Goal: Information Seeking & Learning: Check status

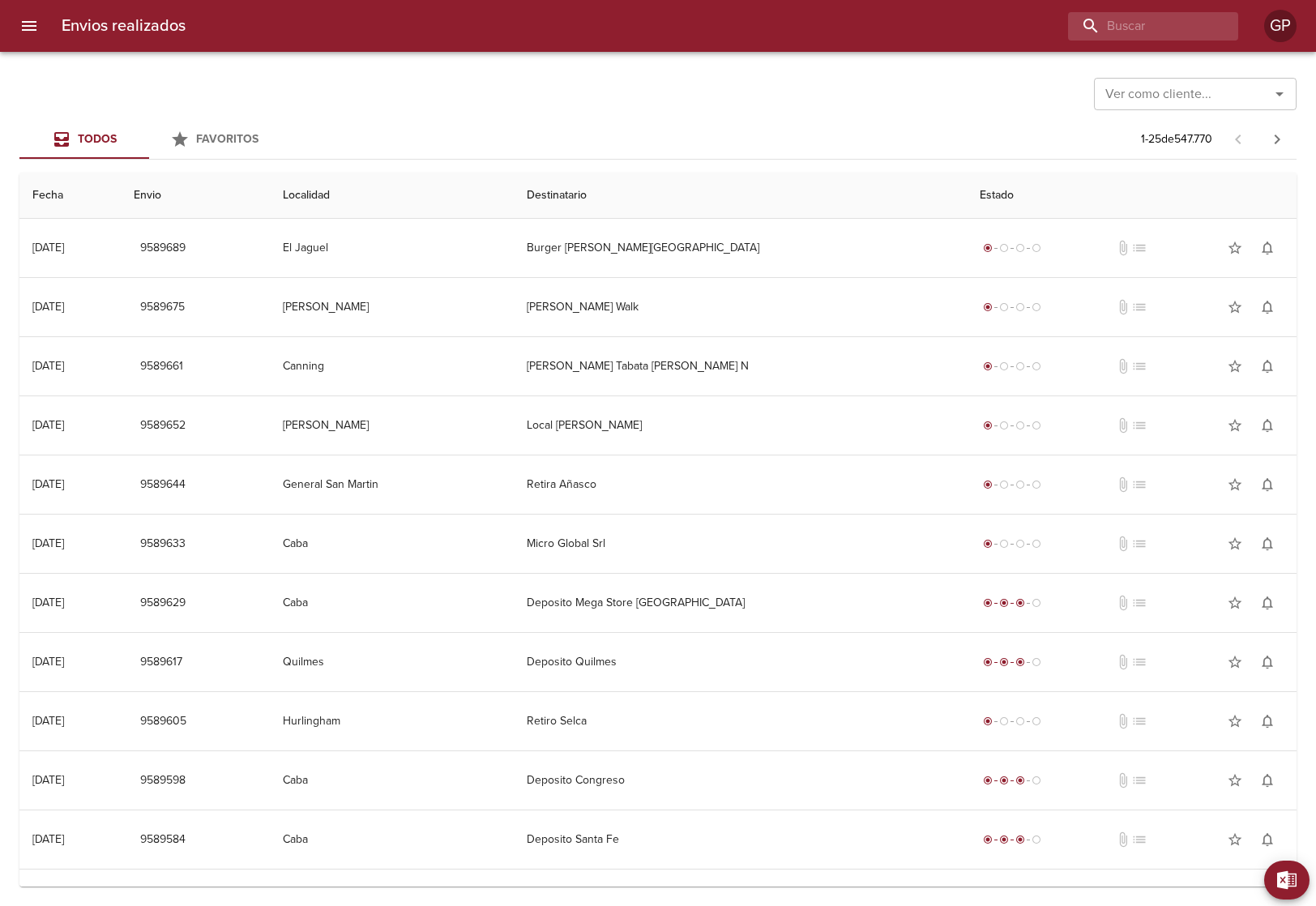
click at [329, 42] on div "Envios realizados GP" at bounding box center [658, 26] width 1316 height 52
click at [18, 26] on button "menu" at bounding box center [30, 27] width 39 height 39
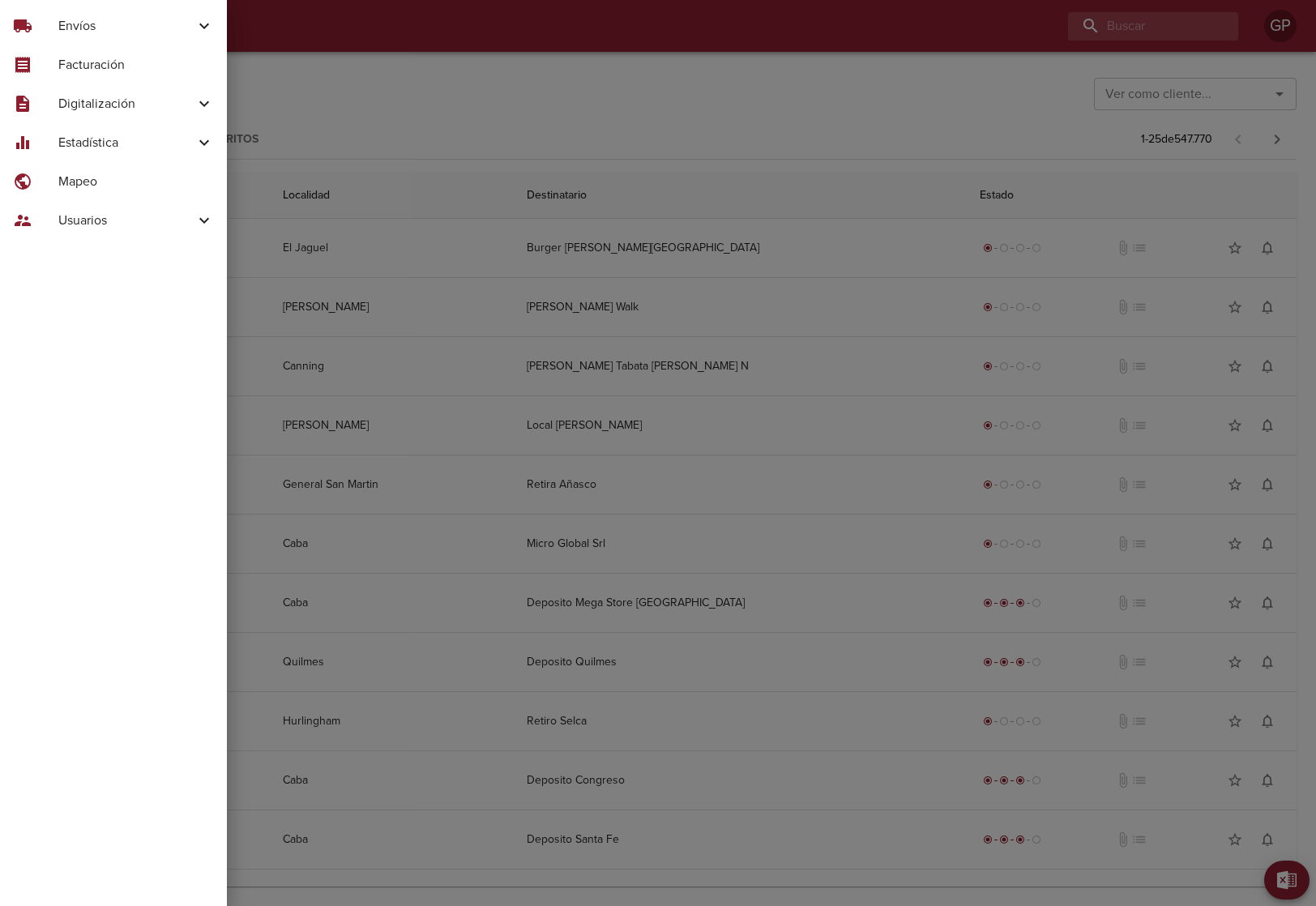
click at [455, 66] on div at bounding box center [658, 453] width 1316 height 906
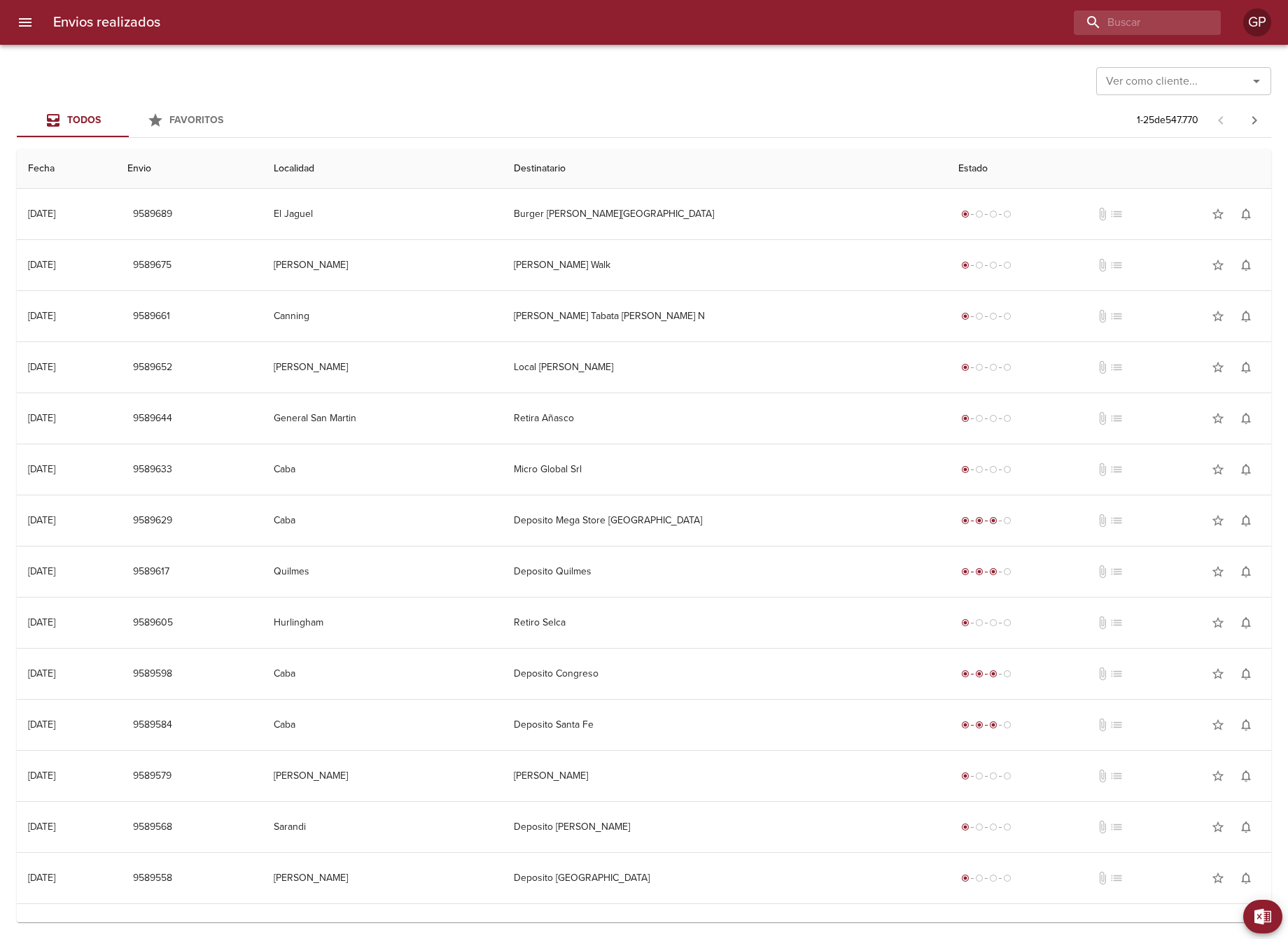
click at [37, 25] on button "menu" at bounding box center [26, 23] width 34 height 34
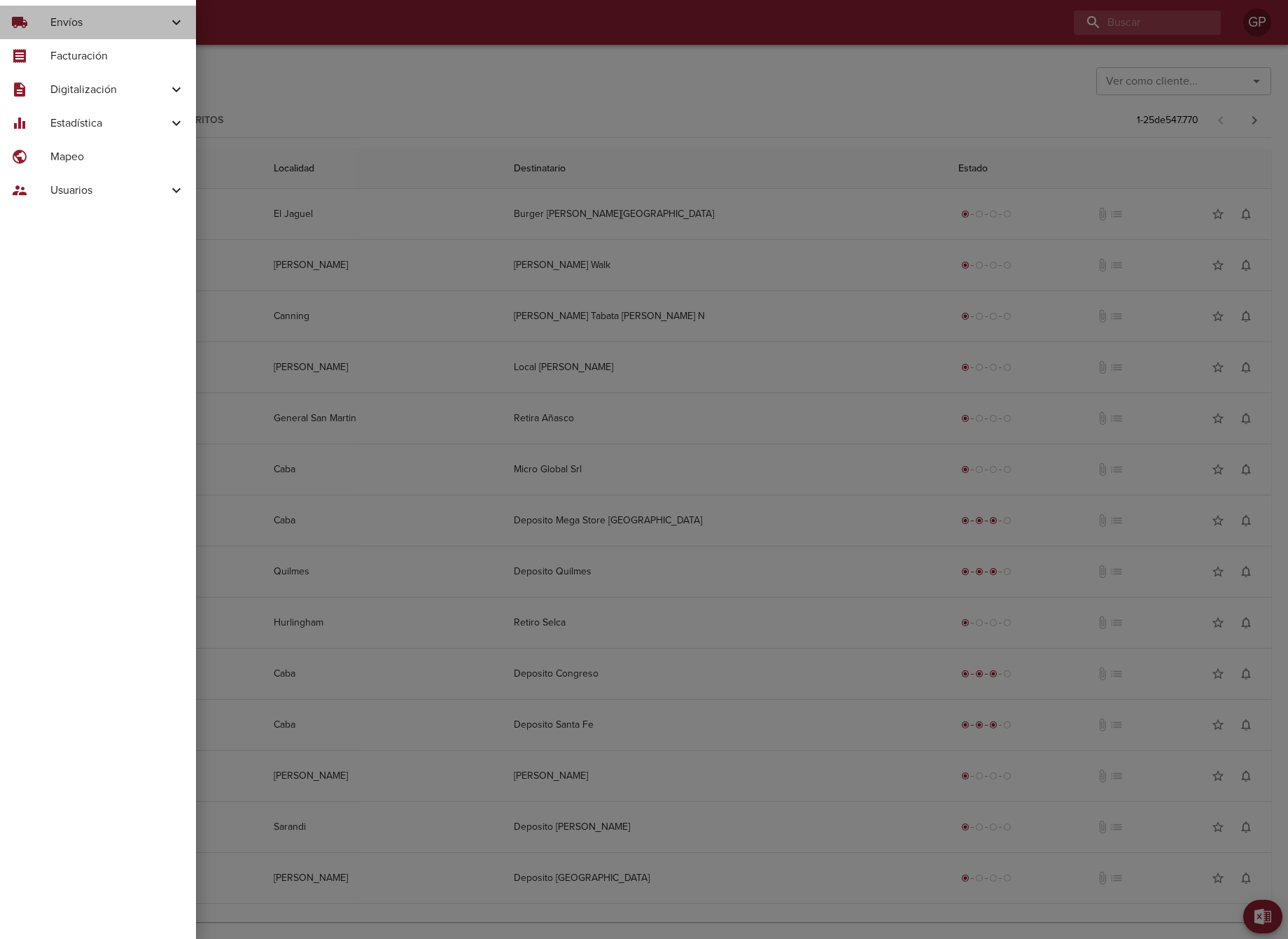
click at [165, 20] on span "Envíos" at bounding box center [109, 22] width 117 height 17
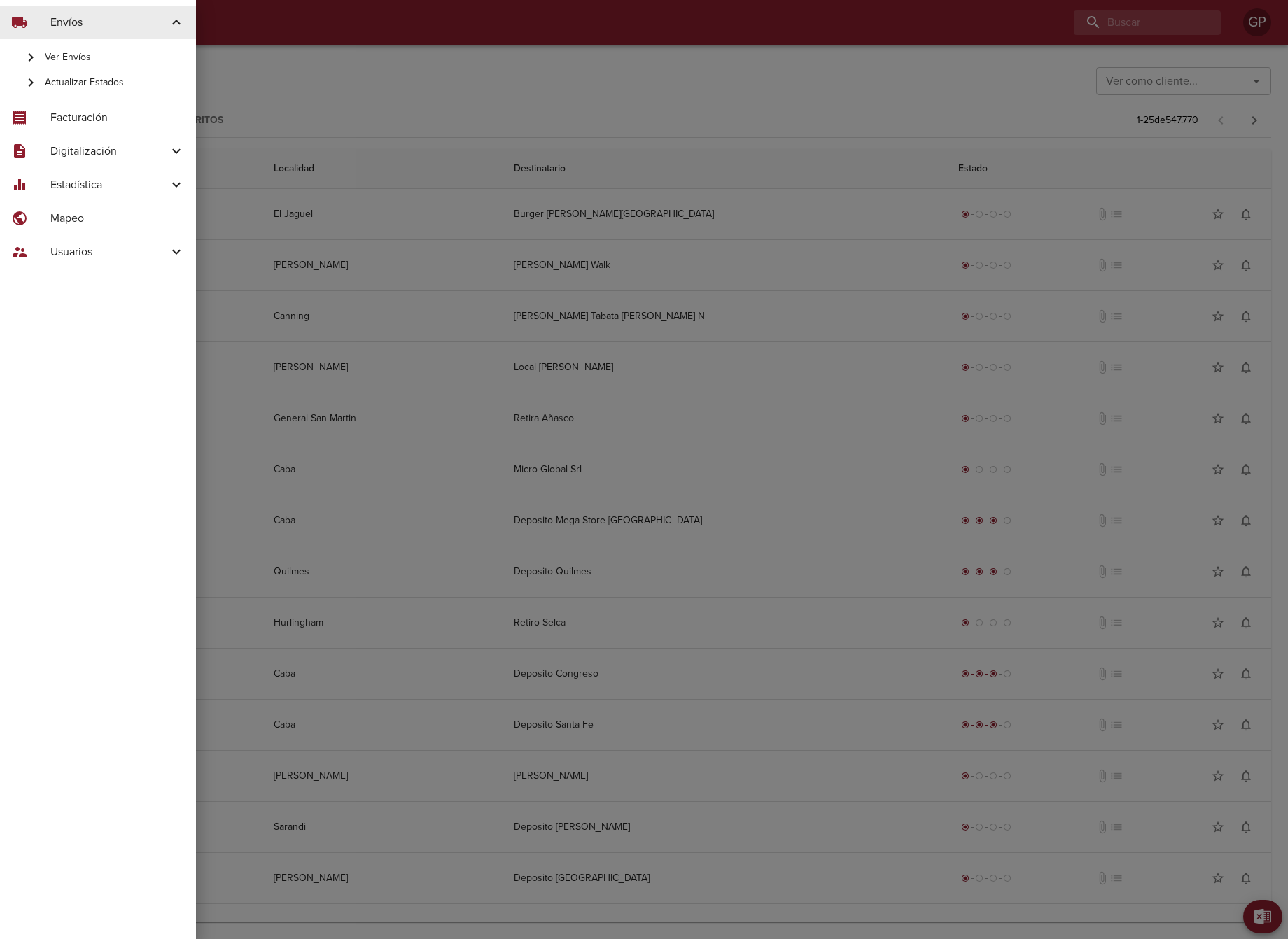
click at [173, 152] on icon at bounding box center [177, 151] width 17 height 17
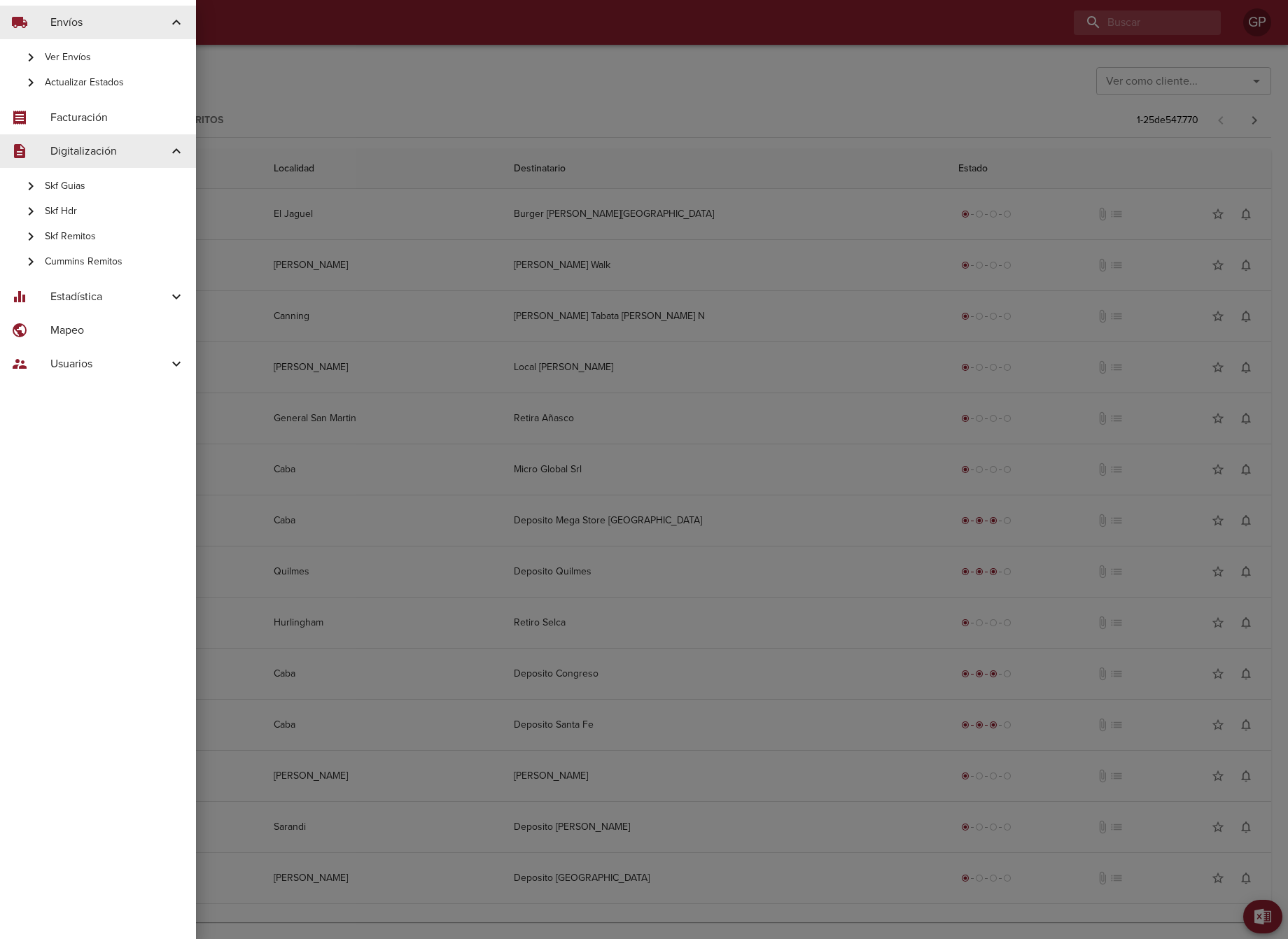
click at [176, 292] on icon at bounding box center [177, 297] width 17 height 17
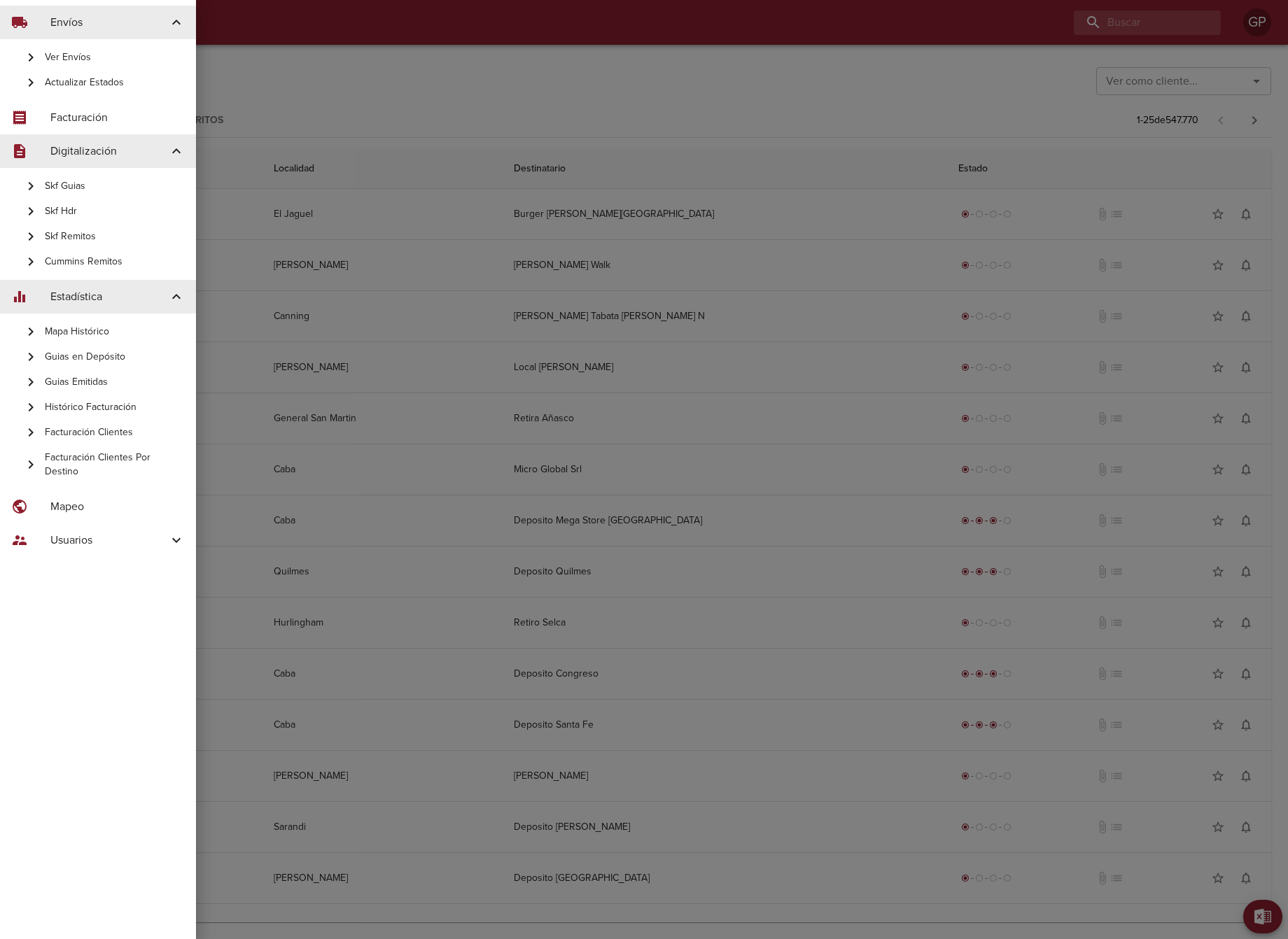
click at [173, 536] on icon at bounding box center [177, 540] width 17 height 17
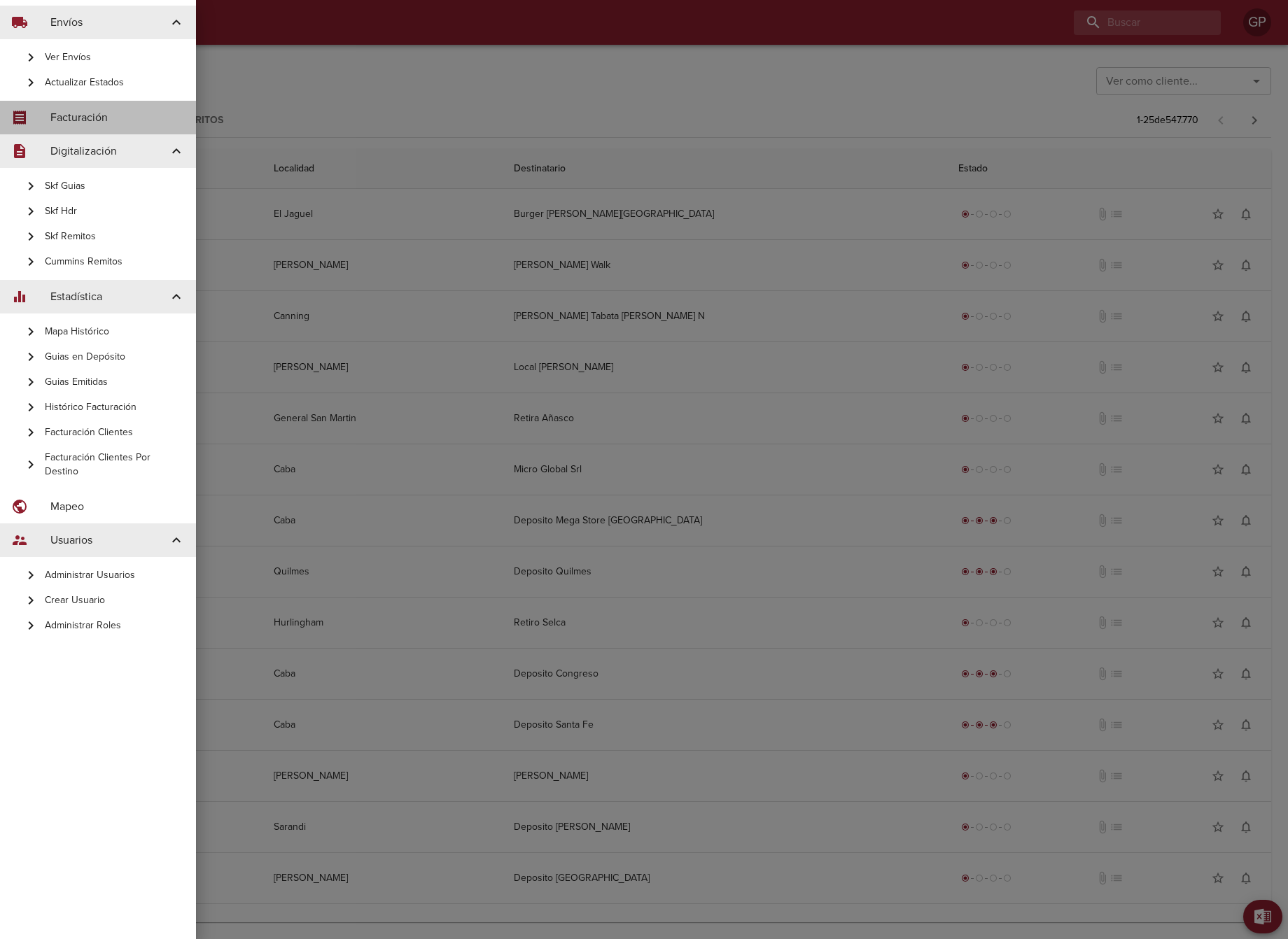
click at [63, 106] on div "receipt Facturación" at bounding box center [98, 118] width 196 height 34
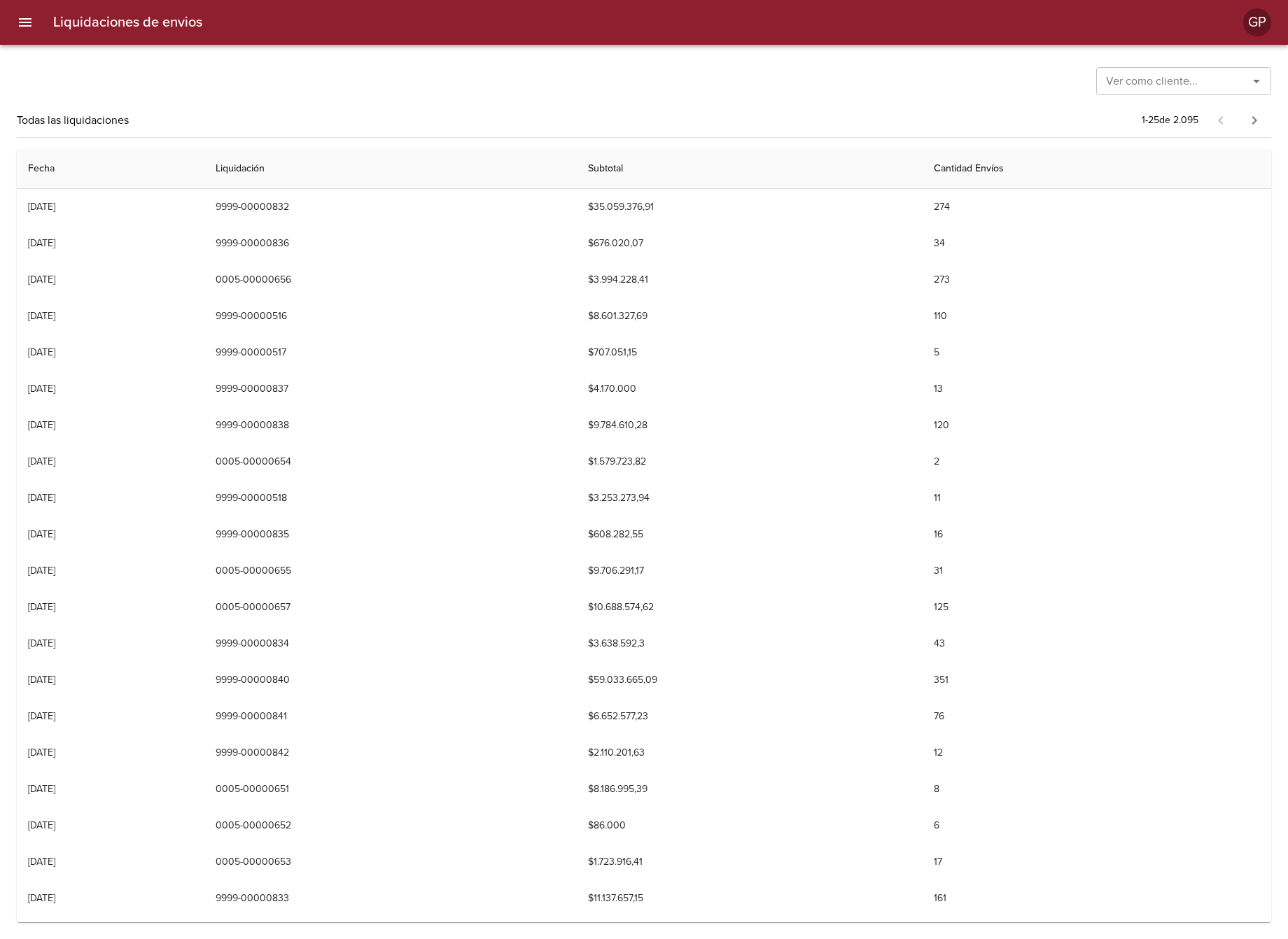
click at [27, 20] on icon "menu" at bounding box center [26, 22] width 17 height 17
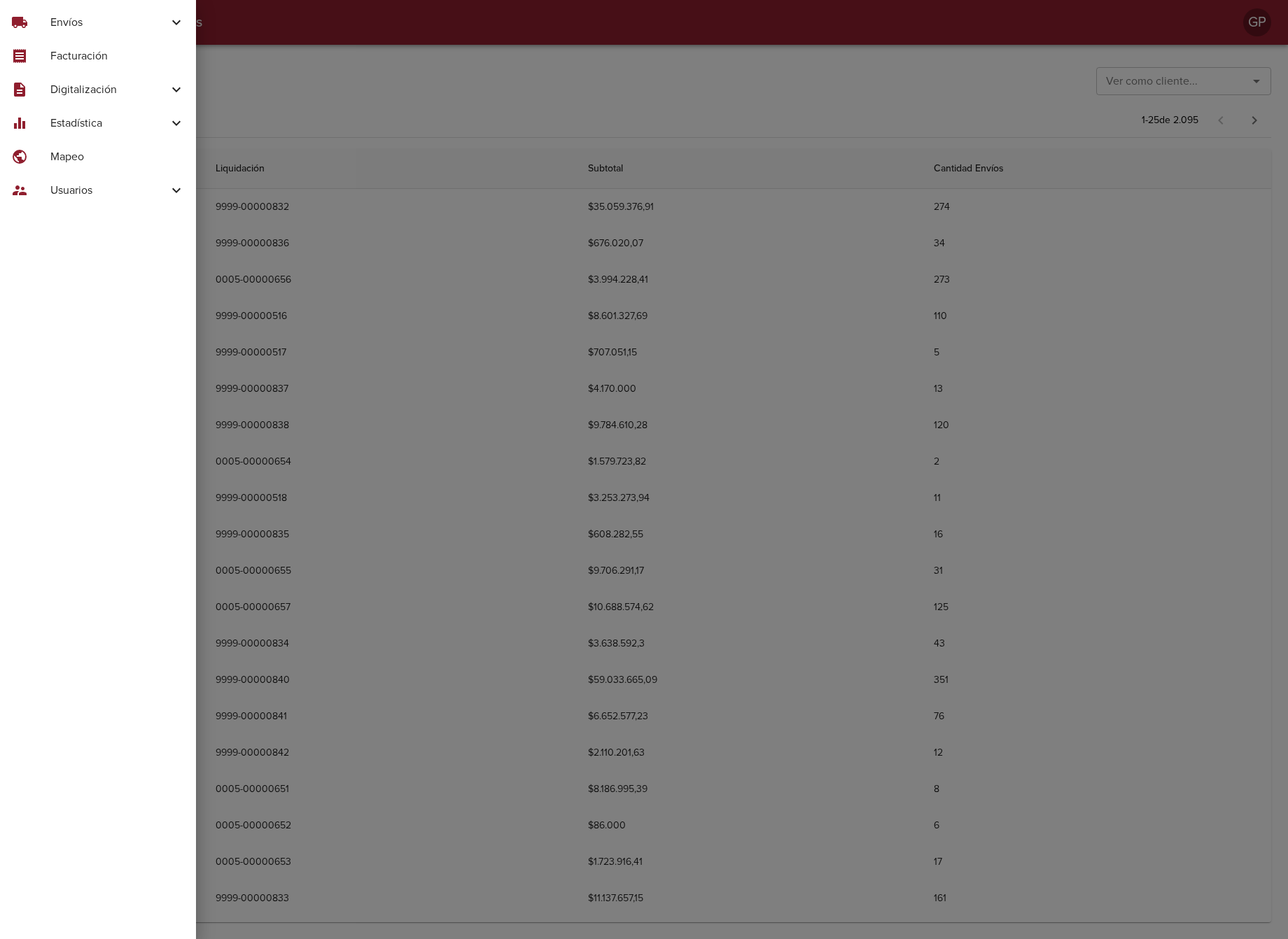
click at [173, 90] on icon at bounding box center [177, 89] width 17 height 17
click at [177, 241] on icon at bounding box center [177, 235] width 17 height 17
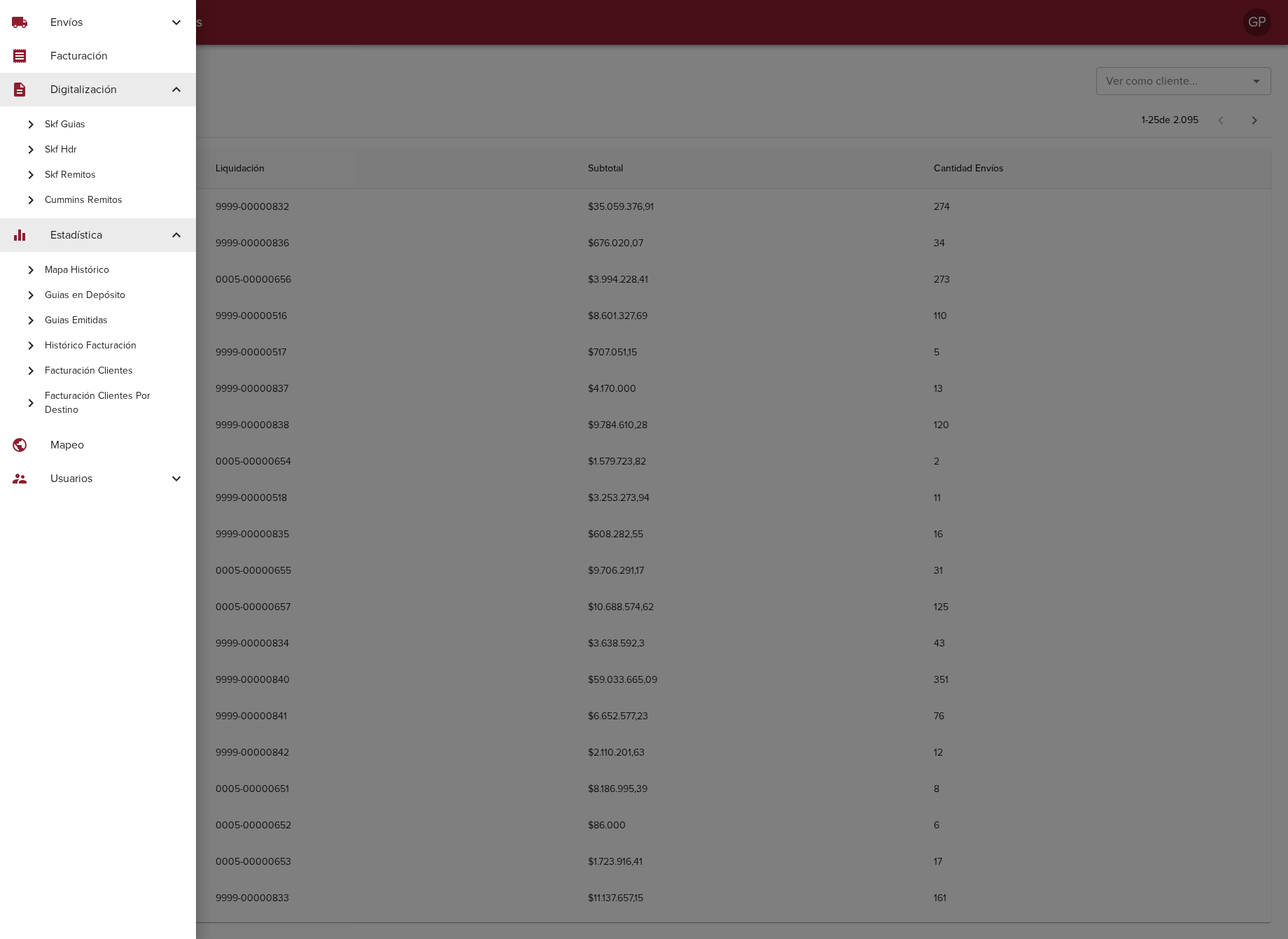
click at [181, 482] on icon at bounding box center [177, 478] width 17 height 17
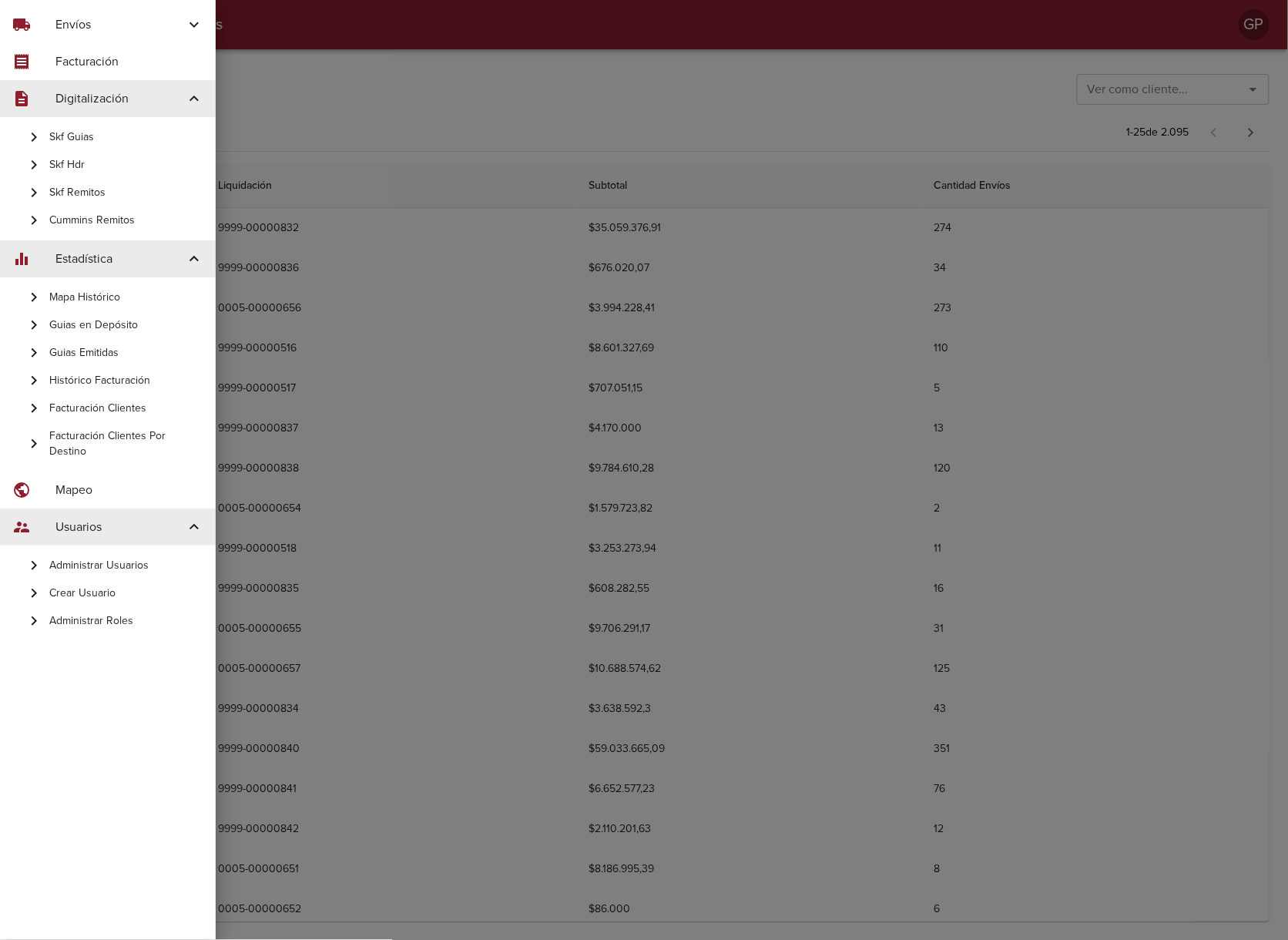
click at [146, 27] on span "Envíos" at bounding box center [120, 24] width 129 height 19
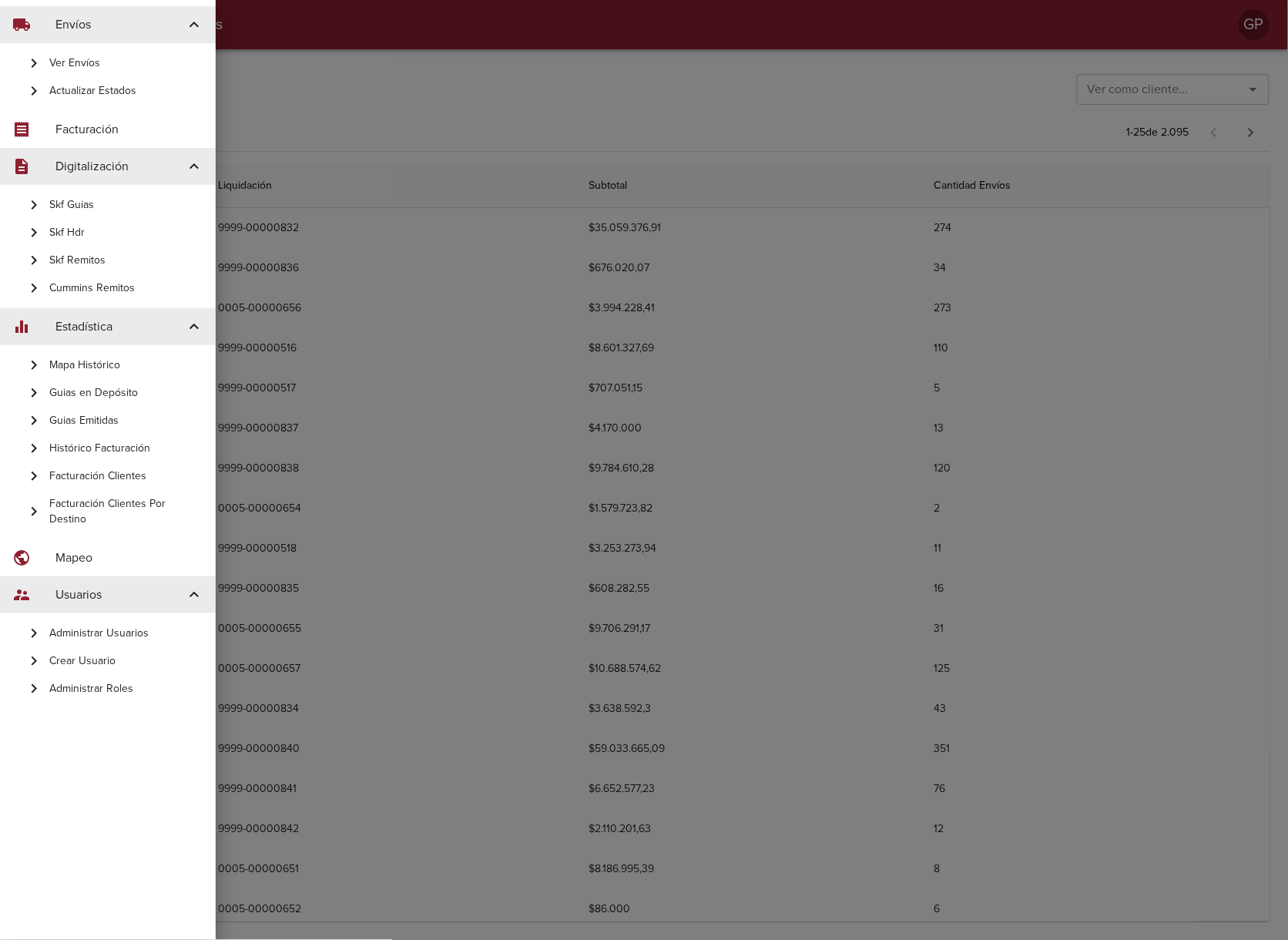
click at [51, 83] on span "Actualizar Estados" at bounding box center [126, 91] width 154 height 15
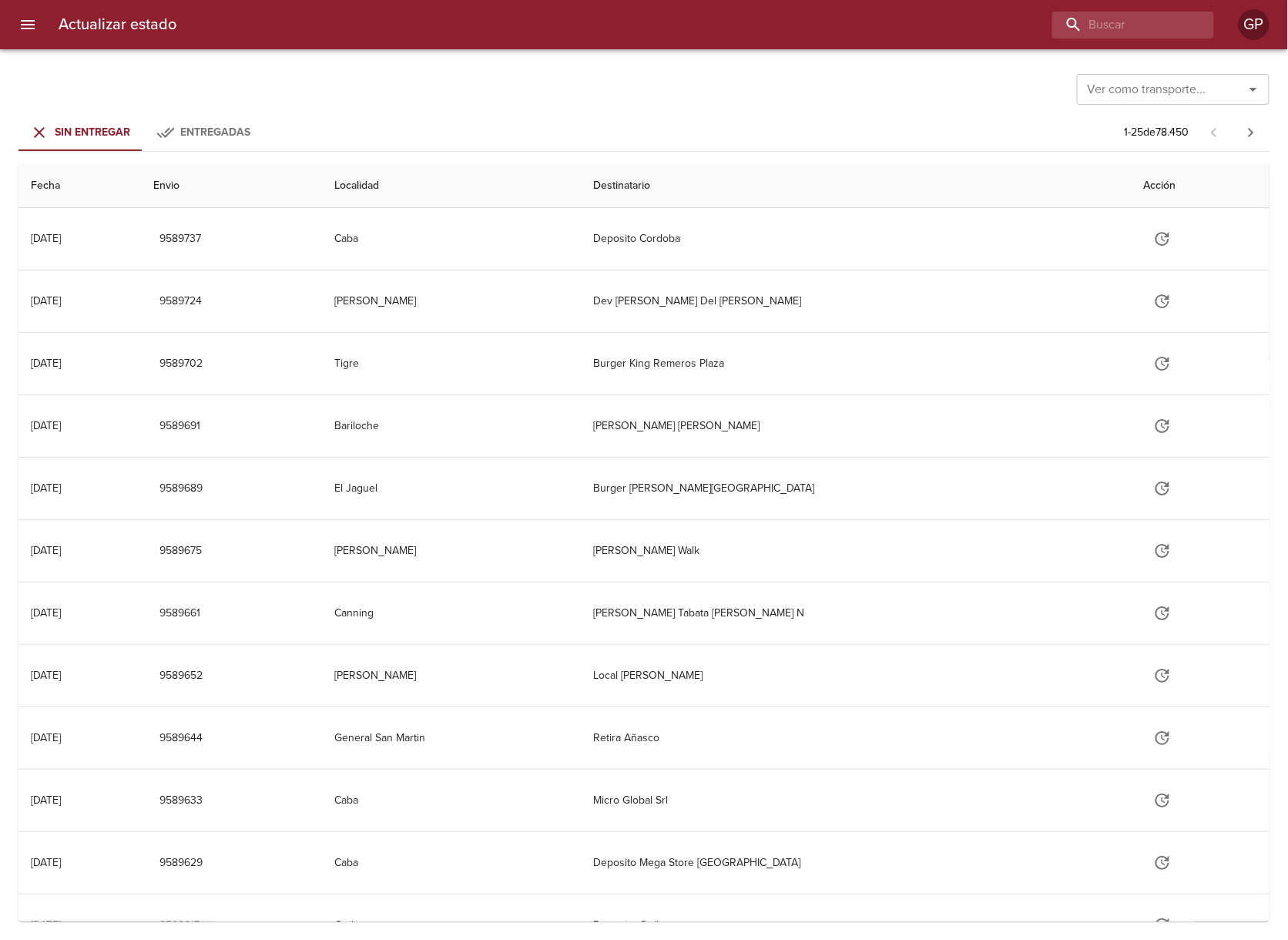
click at [224, 133] on span "Entregadas" at bounding box center [215, 132] width 70 height 13
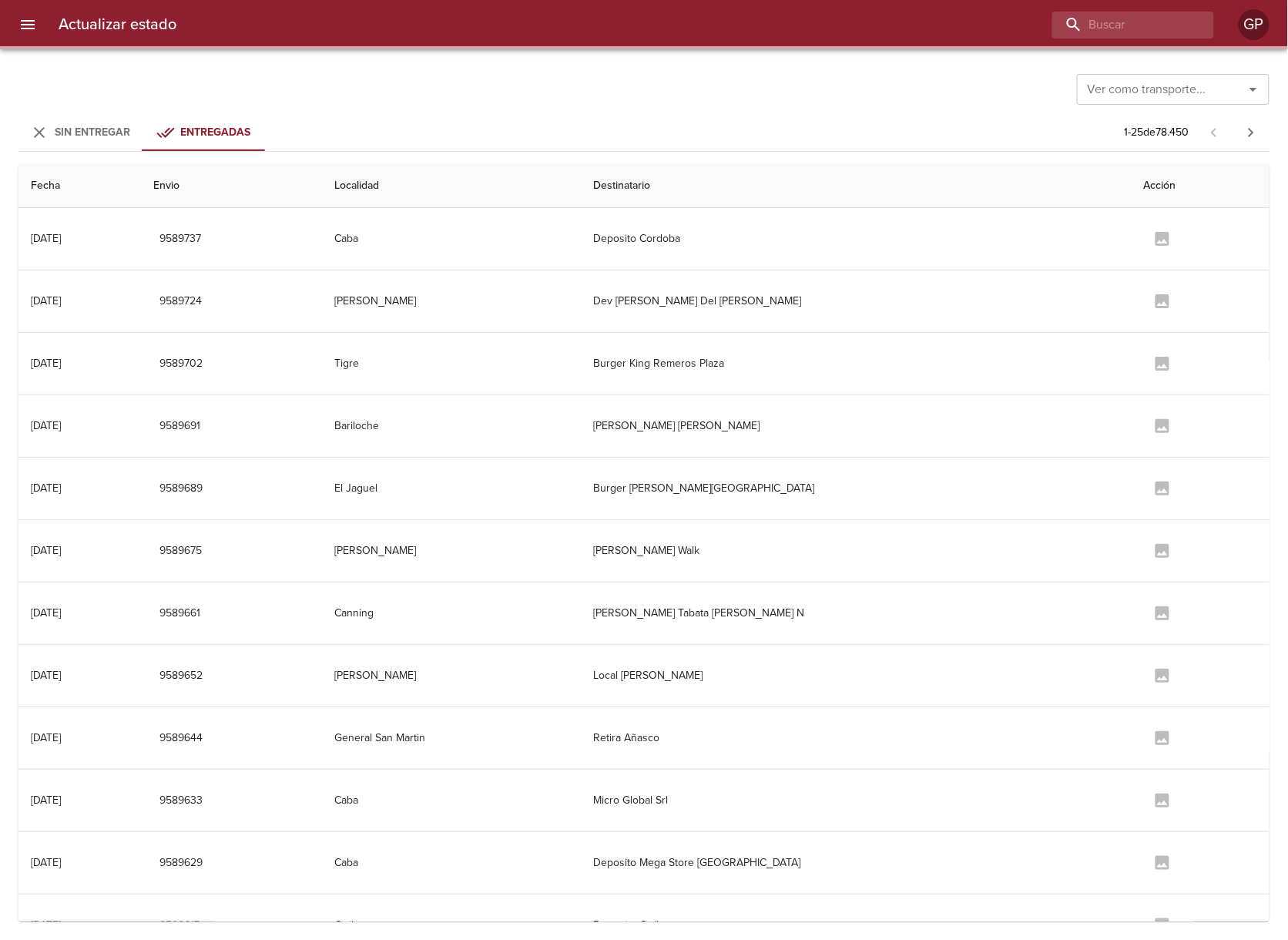
click at [121, 134] on span "Sin Entregar" at bounding box center [92, 132] width 76 height 13
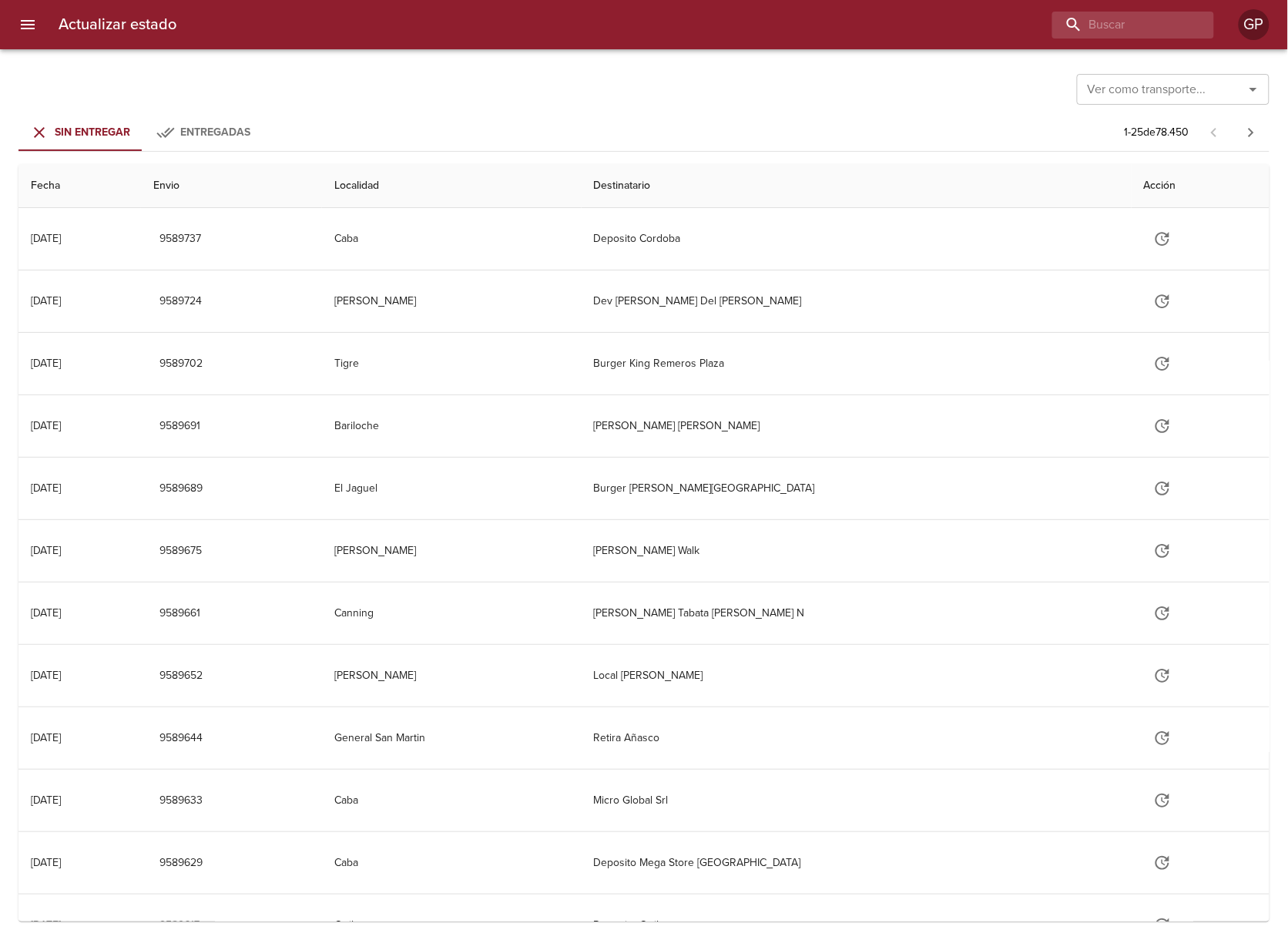
click at [352, 109] on div "Ver como transporte... Ver como transporte... Sin Entregar Entregadas 1 - 25 de…" at bounding box center [644, 495] width 1288 height 891
click at [22, 24] on icon "menu" at bounding box center [27, 24] width 14 height 9
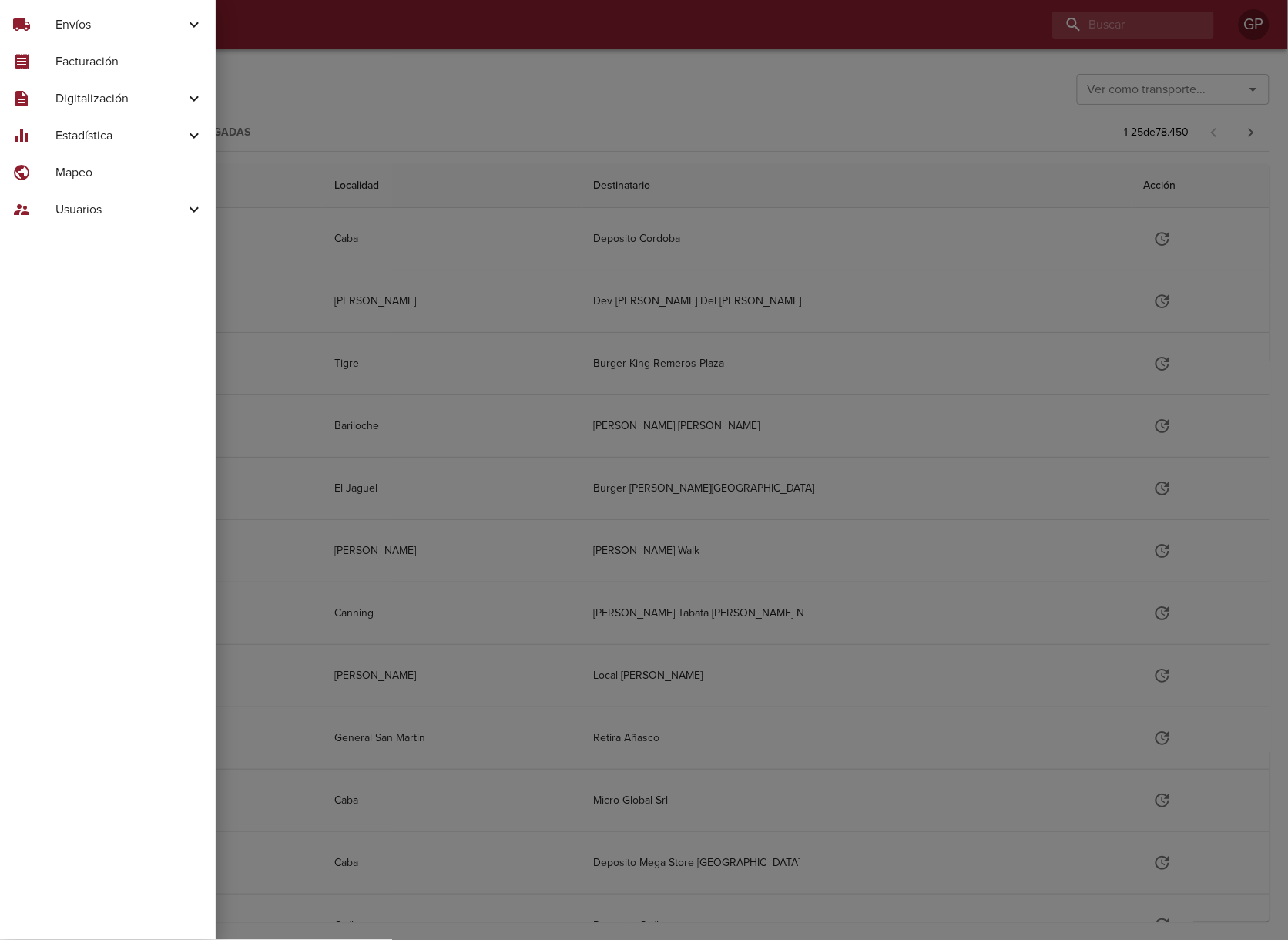
click at [110, 21] on span "Envíos" at bounding box center [120, 24] width 129 height 19
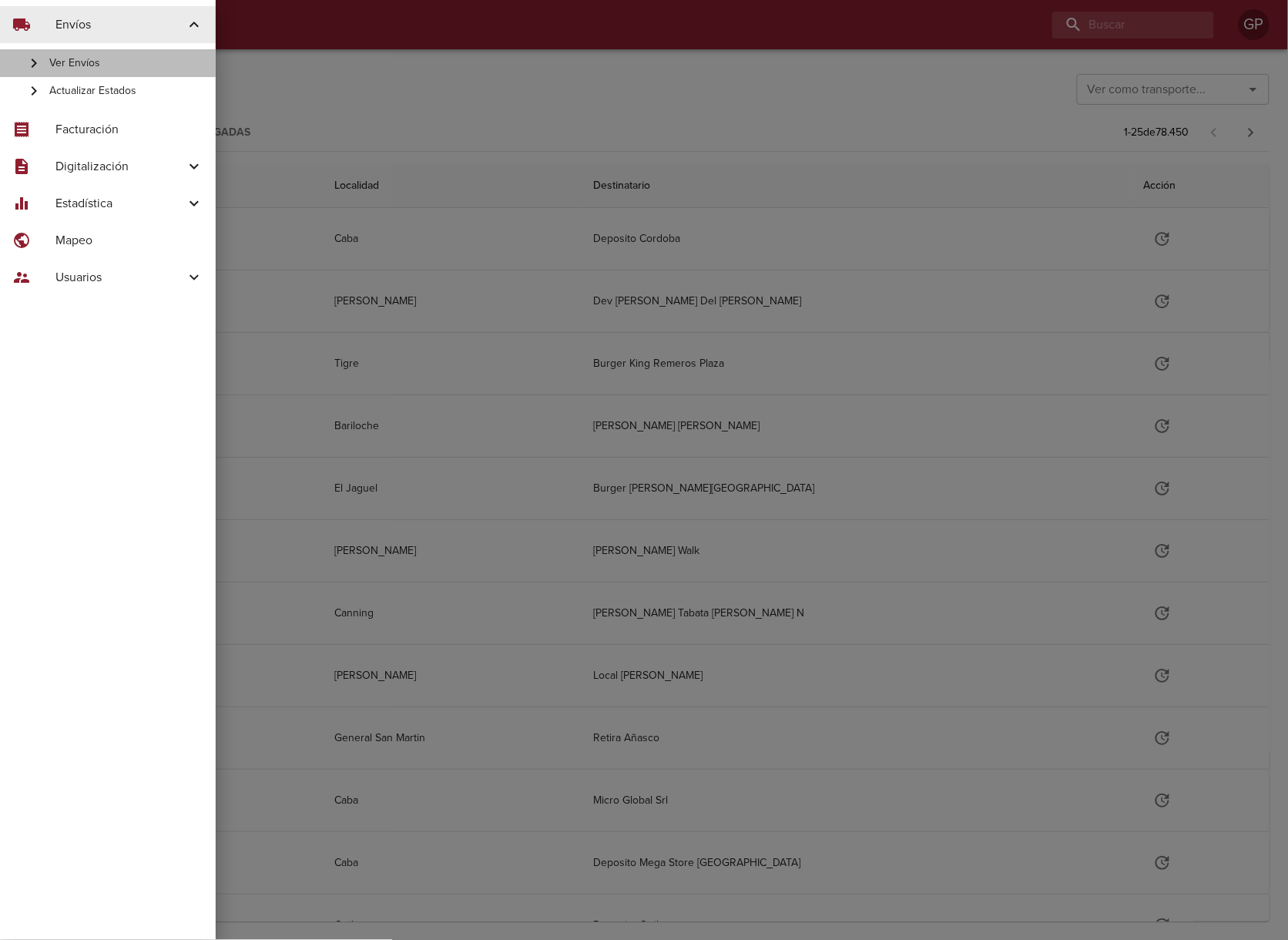
click at [95, 63] on span "Ver Envíos" at bounding box center [126, 63] width 154 height 15
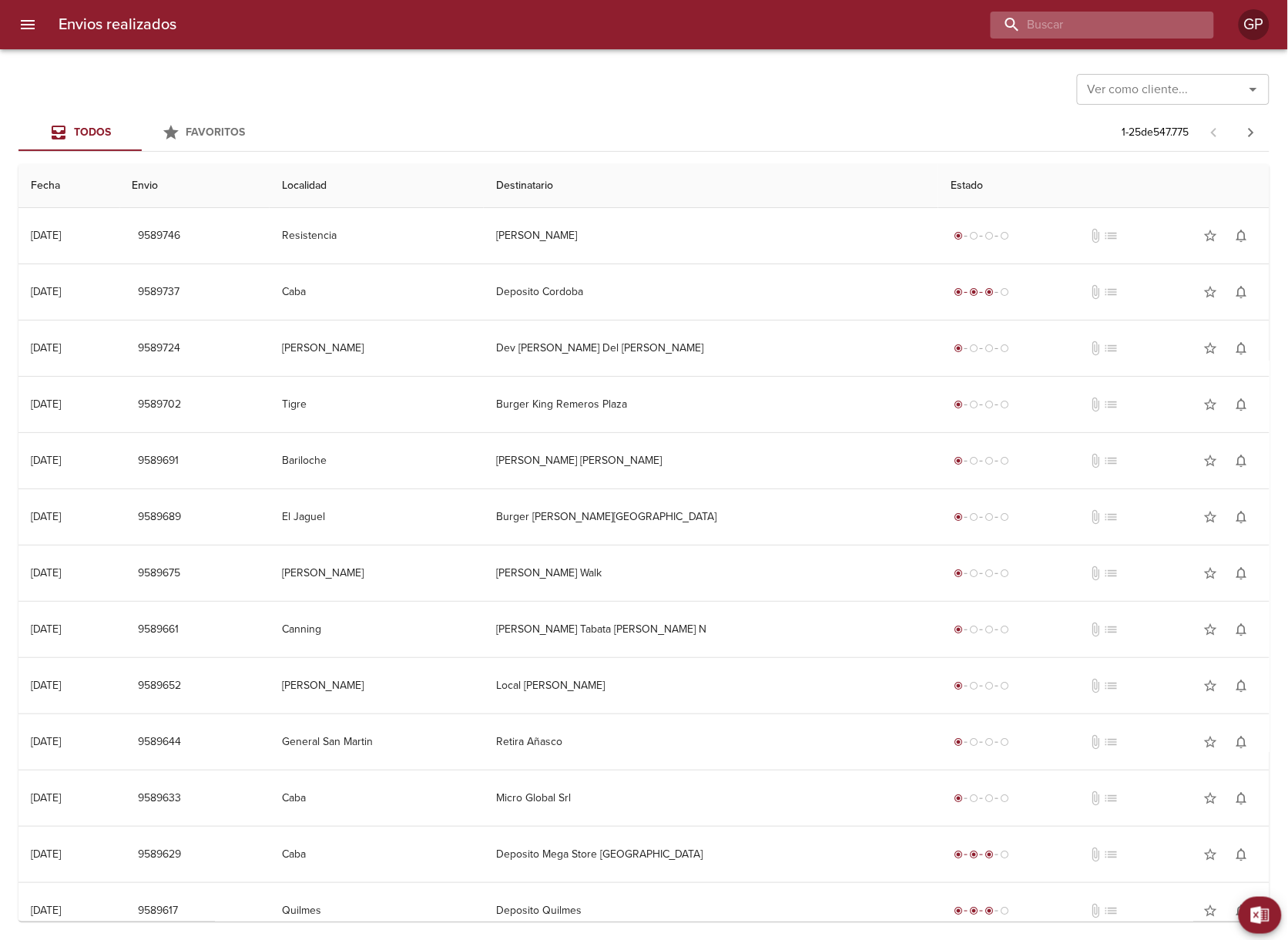
click at [1108, 31] on input "buscar" at bounding box center [1090, 24] width 198 height 27
click at [1026, 122] on div "Todos Favoritos 1 - 25 de 547.775" at bounding box center [644, 133] width 1251 height 37
click at [383, 0] on div "Envios realizados GP Exportar a Excel Desde Hasta Descargar Exportar Ver como c…" at bounding box center [644, 0] width 1288 height 0
click at [564, 126] on div "Todos Favoritos 1 - 25 de 547.775" at bounding box center [644, 133] width 1251 height 37
click at [1164, 24] on input "buscar" at bounding box center [1090, 24] width 198 height 27
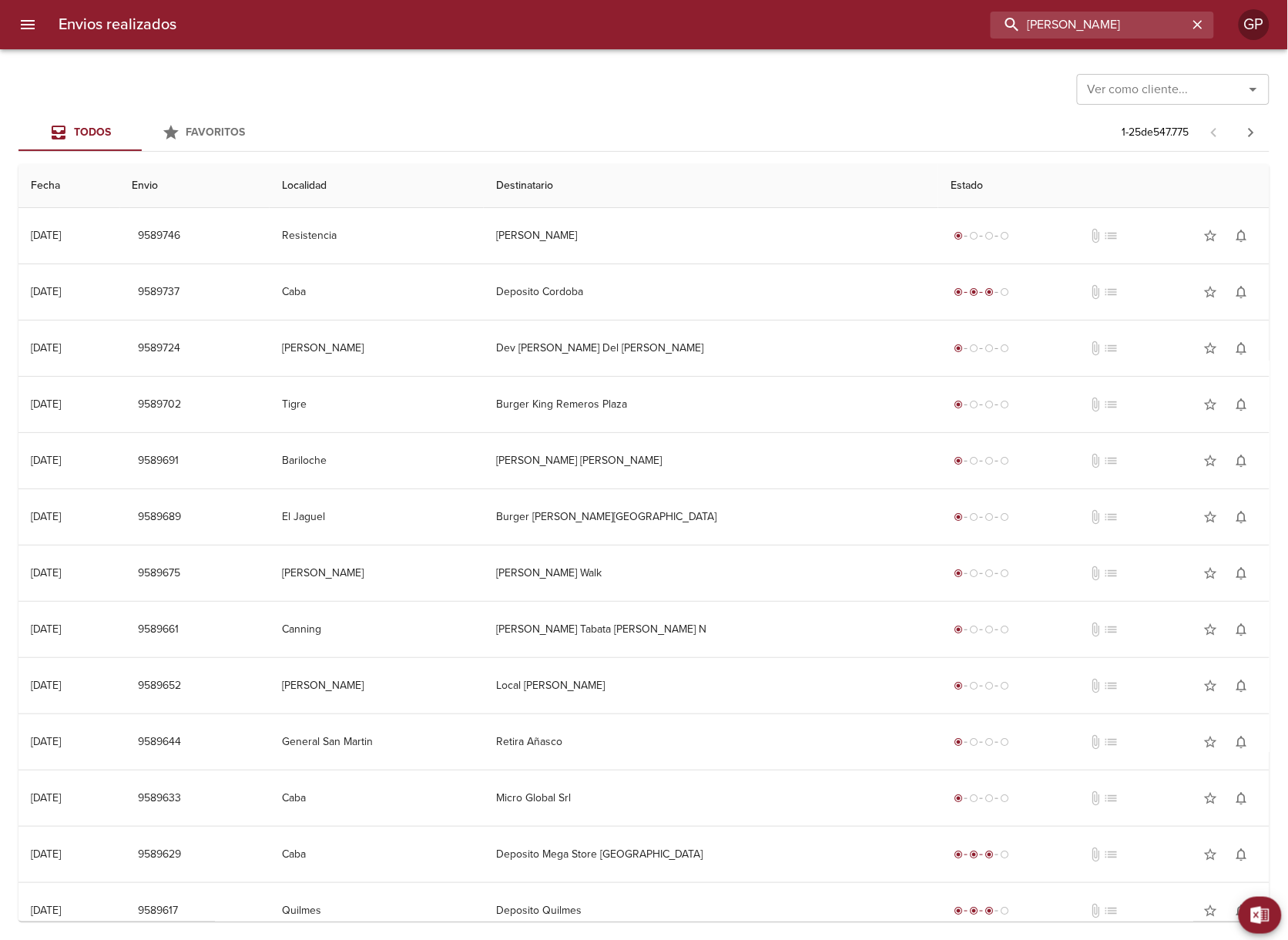
type input "[PERSON_NAME]"
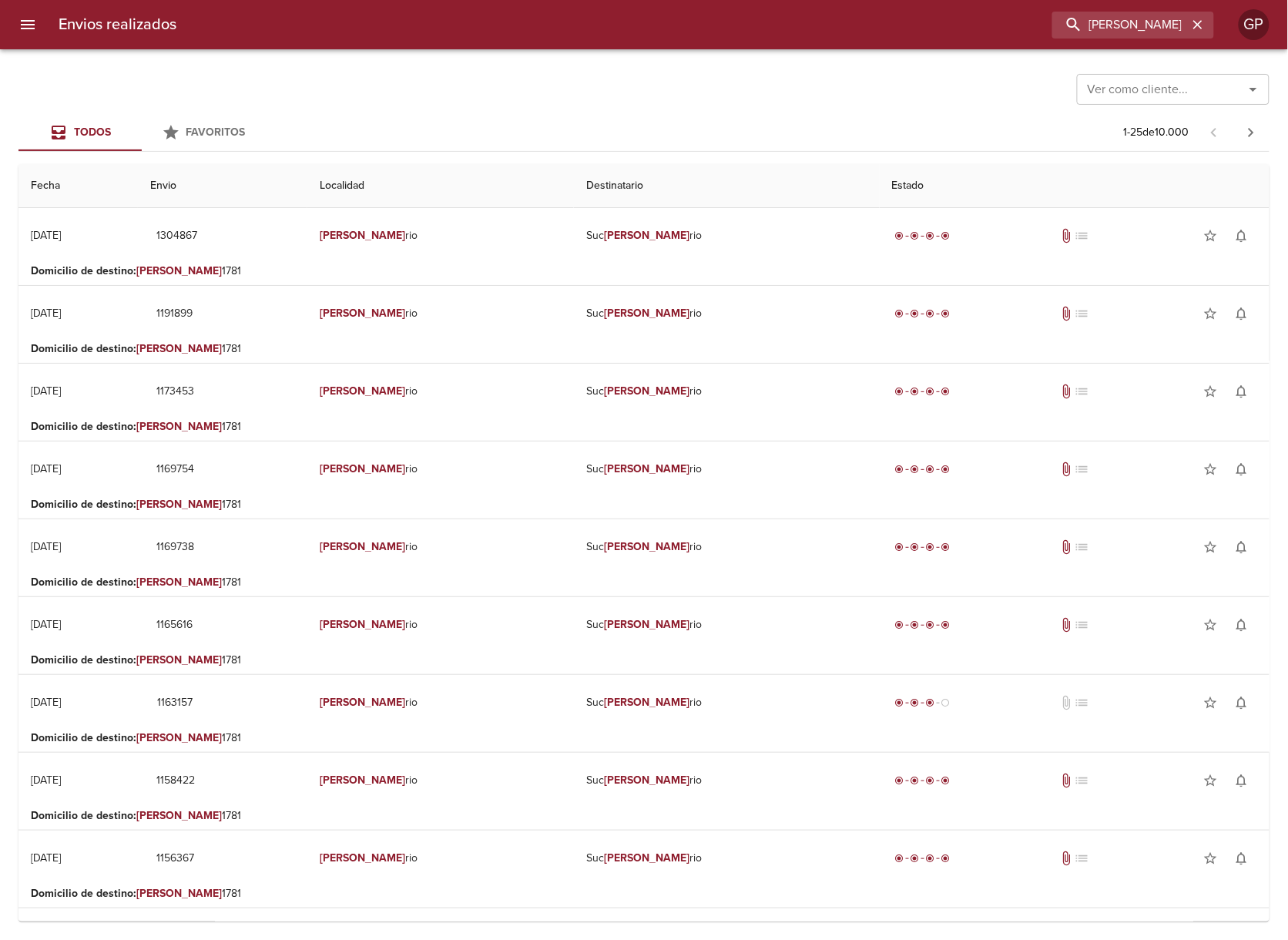
click at [749, 56] on div "Ver como cliente... Ver como cliente... Todos Favoritos 1 - 25 de 10.000 Fecha …" at bounding box center [644, 495] width 1288 height 891
click at [543, 140] on div "Todos Favoritos 1 - 25 de 10.000" at bounding box center [644, 133] width 1251 height 37
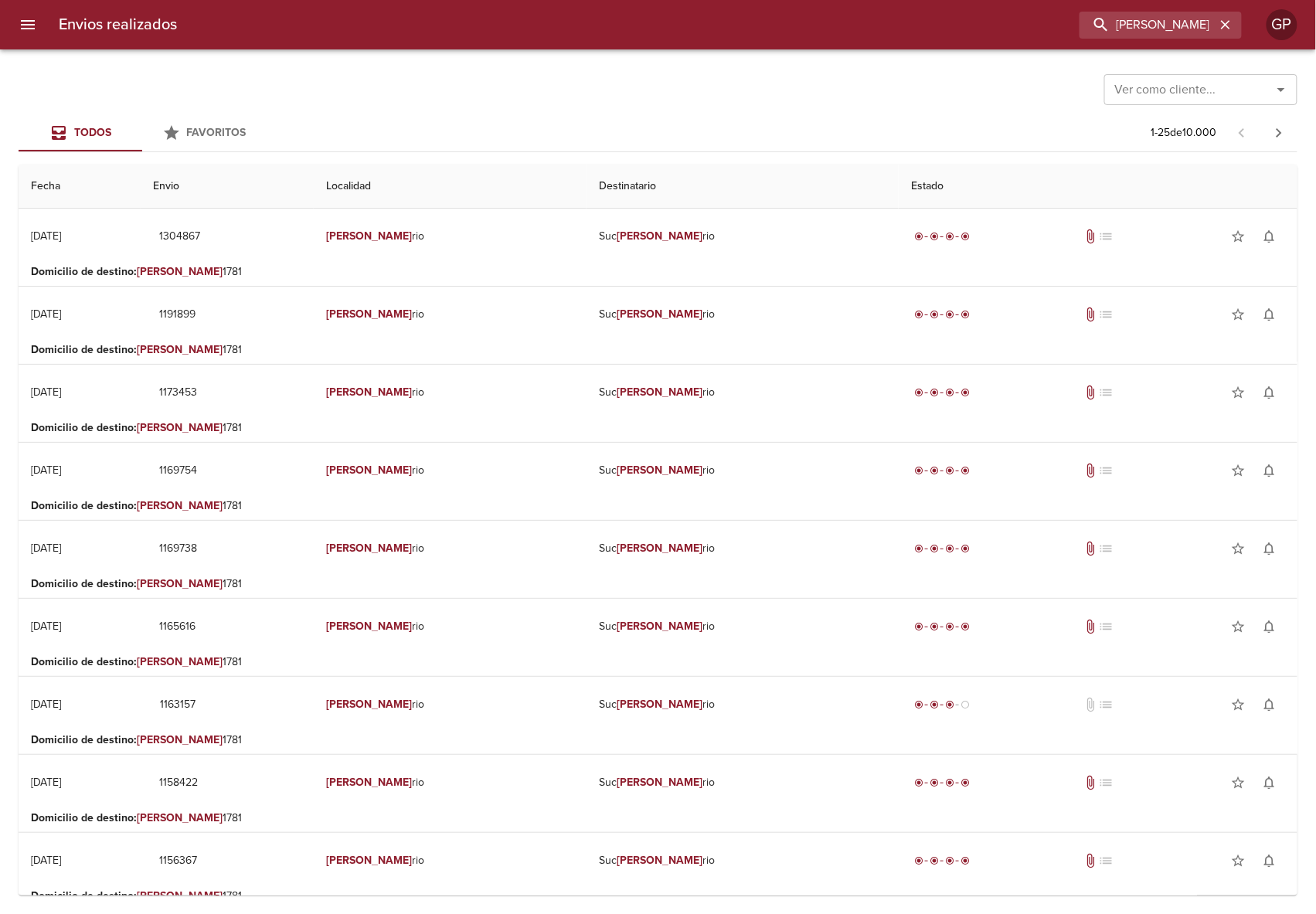
click at [365, 49] on div "Envios realizados rosa GP" at bounding box center [658, 24] width 1316 height 50
click at [1217, 28] on button "button" at bounding box center [1225, 24] width 20 height 20
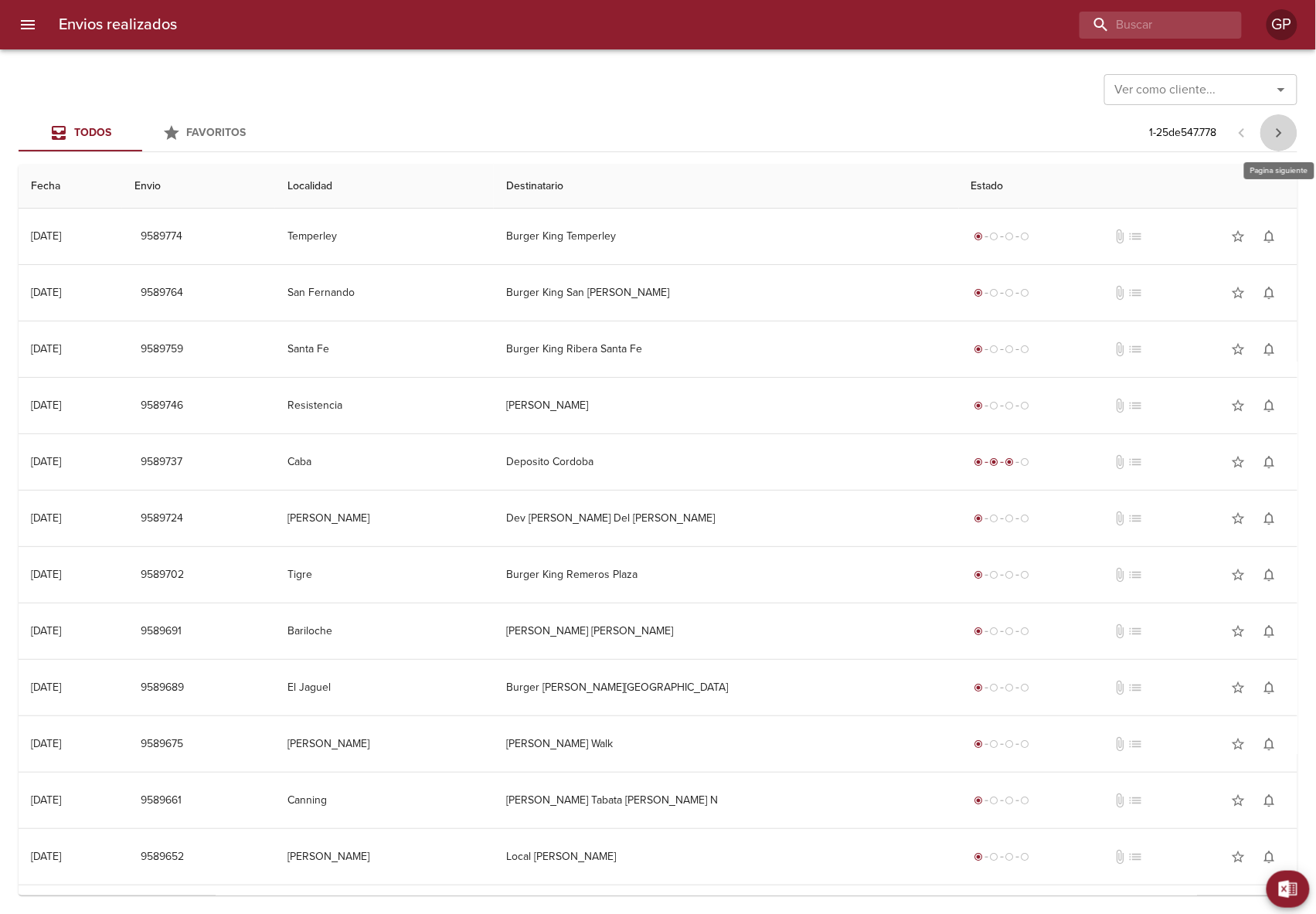
click at [1269, 137] on button "button" at bounding box center [1278, 133] width 38 height 38
